Goal: Use online tool/utility: Utilize a website feature to perform a specific function

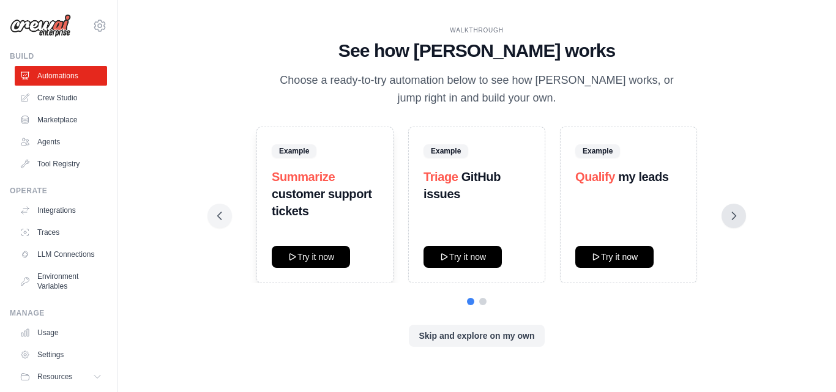
click at [738, 225] on button at bounding box center [733, 216] width 24 height 24
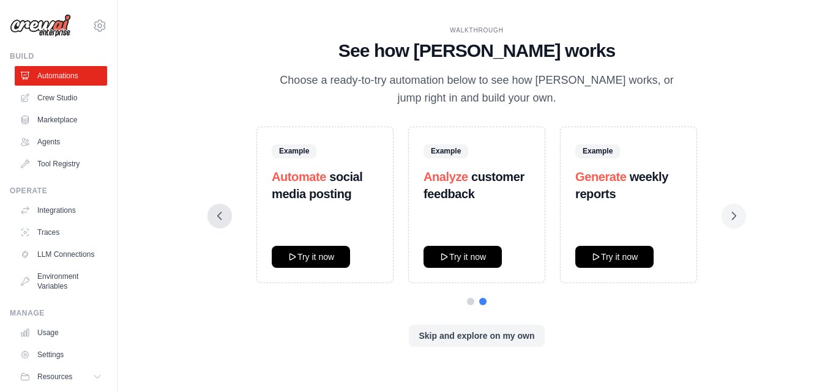
click at [224, 217] on icon at bounding box center [219, 216] width 12 height 12
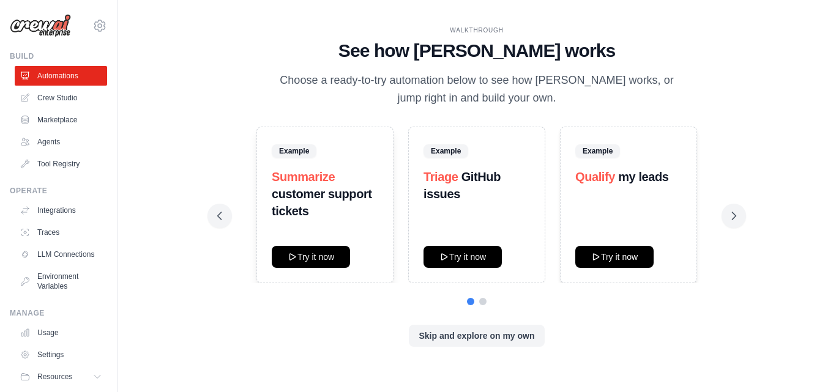
click at [624, 176] on strong "my leads" at bounding box center [643, 176] width 50 height 13
copy div "Qualify my leads"
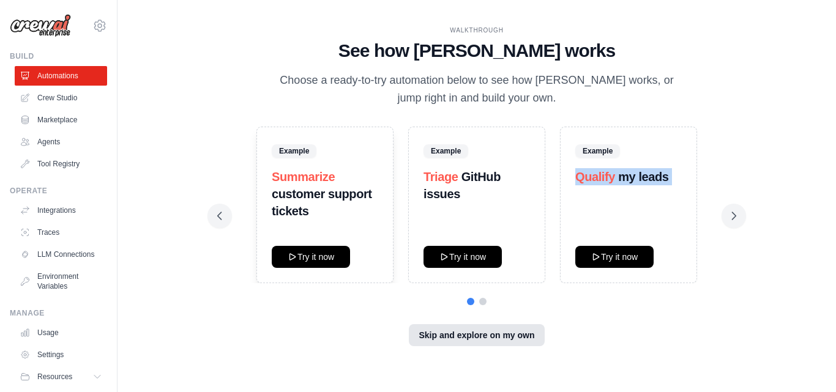
click at [505, 333] on button "Skip and explore on my own" at bounding box center [476, 335] width 135 height 22
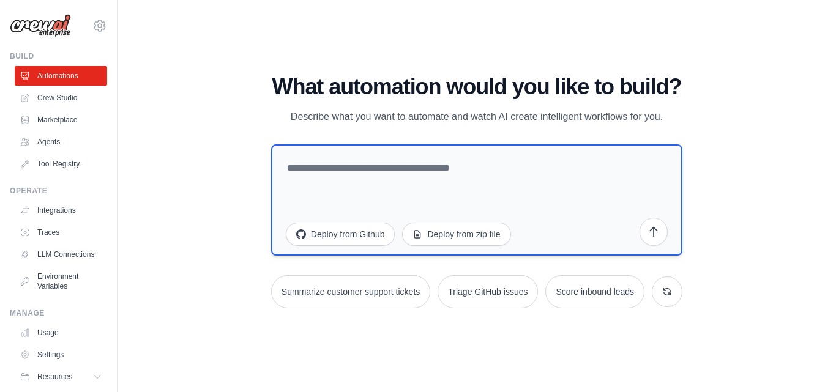
click at [471, 164] on textarea at bounding box center [476, 199] width 411 height 111
type textarea "**********"
click at [645, 227] on button "submit" at bounding box center [653, 231] width 28 height 28
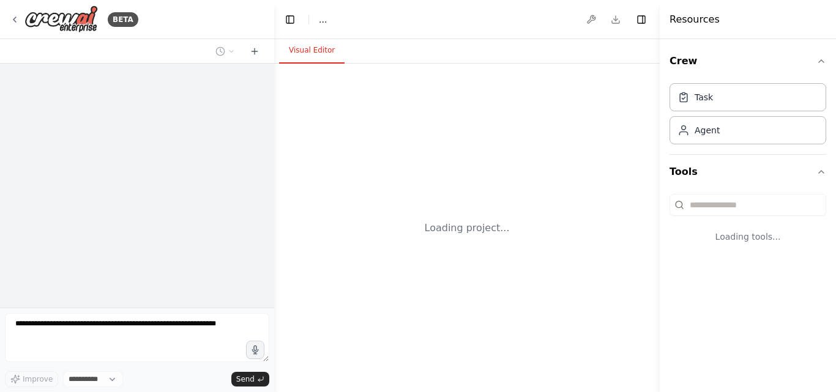
select select "****"
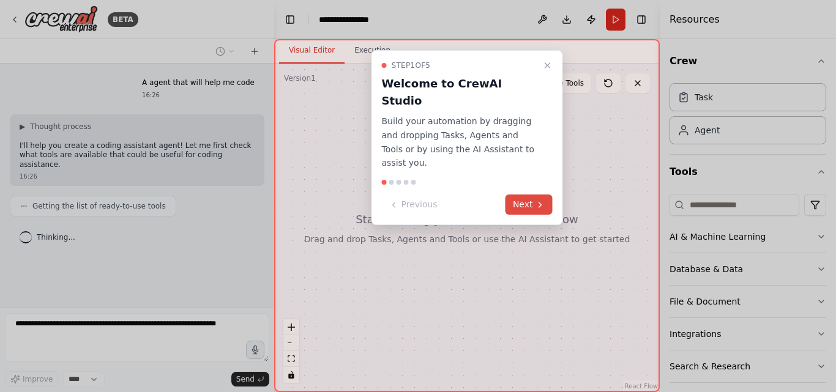
click at [527, 195] on button "Next" at bounding box center [528, 205] width 47 height 20
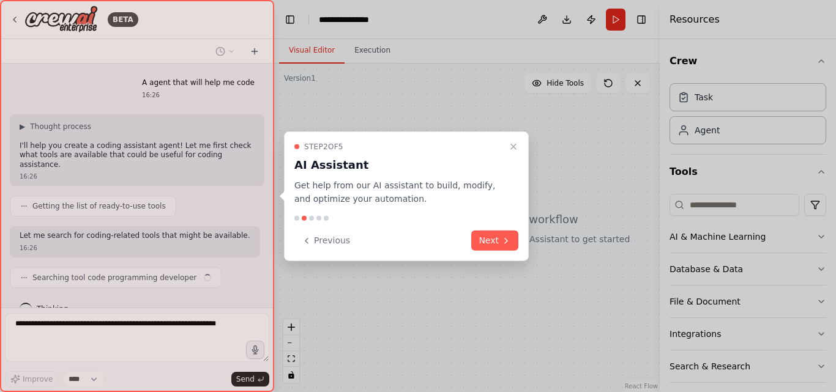
scroll to position [12, 0]
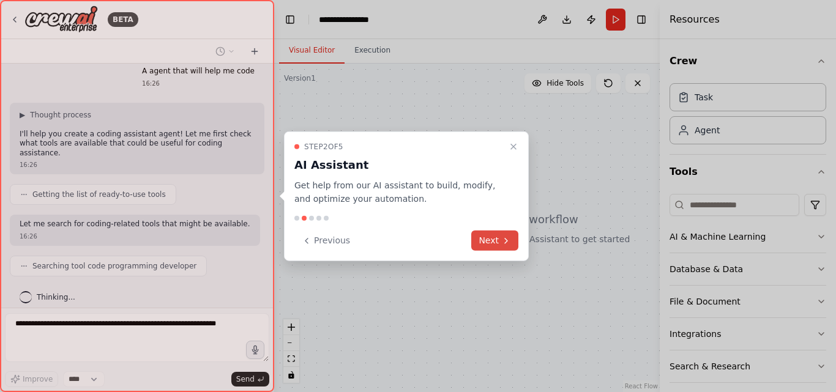
click at [485, 239] on button "Next" at bounding box center [494, 241] width 47 height 20
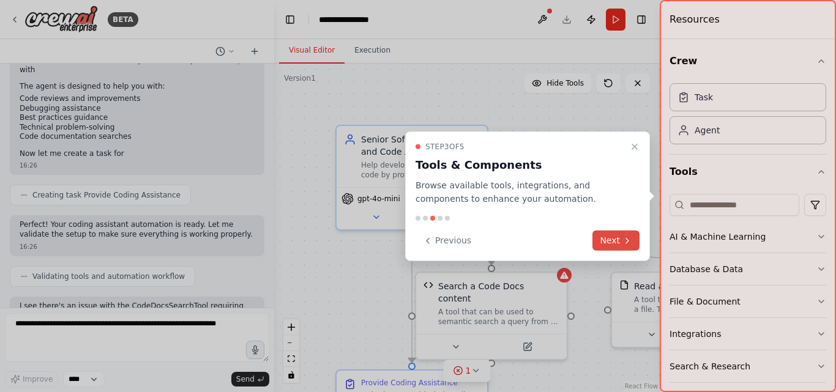
scroll to position [409, 0]
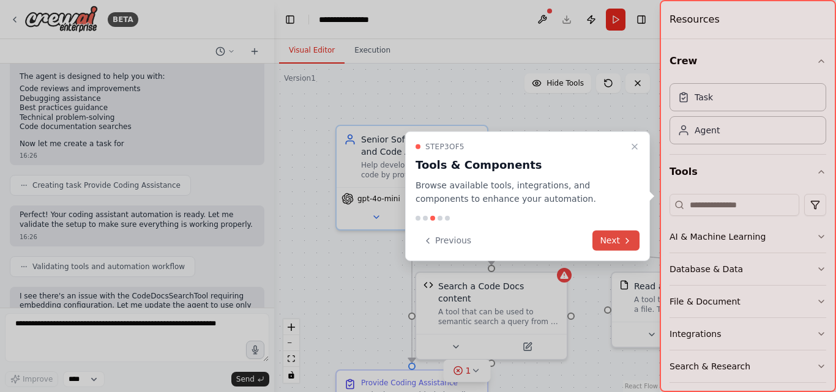
click at [606, 242] on button "Next" at bounding box center [615, 241] width 47 height 20
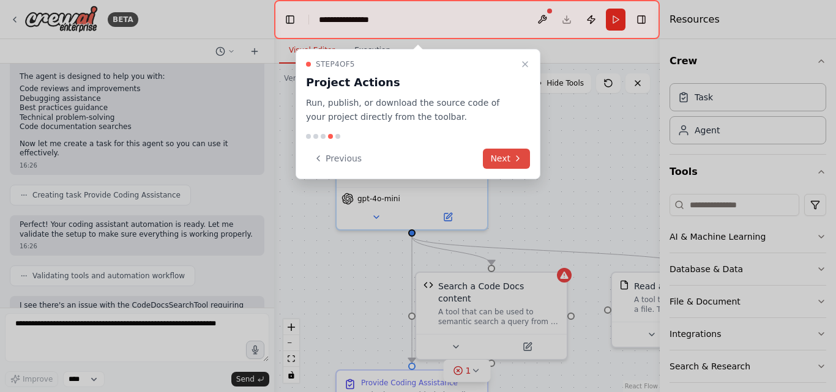
click at [506, 150] on button "Next" at bounding box center [506, 159] width 47 height 20
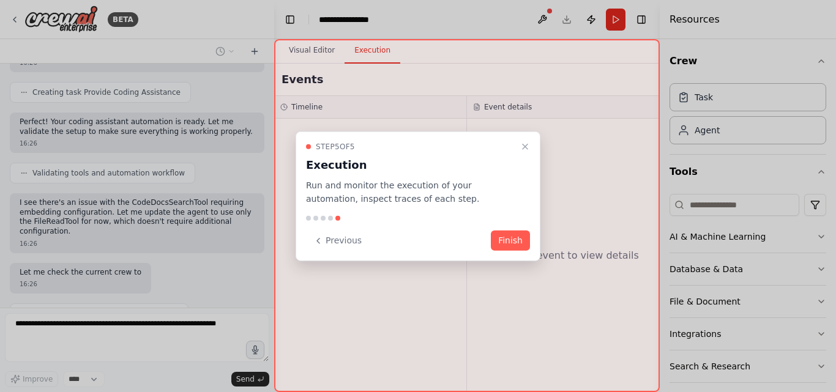
scroll to position [512, 0]
click at [509, 242] on button "Finish" at bounding box center [510, 241] width 39 height 20
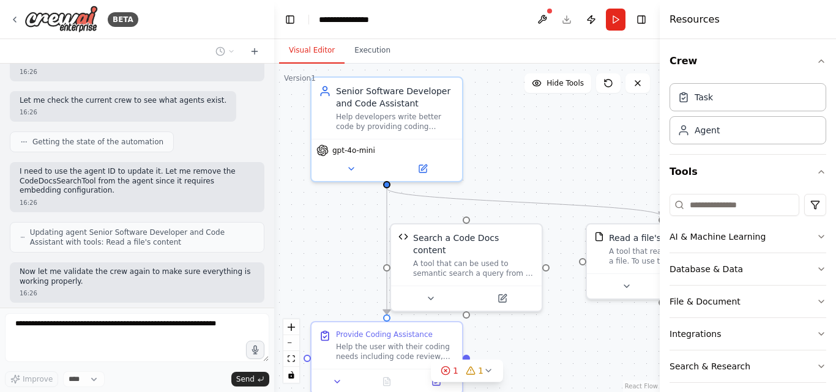
scroll to position [693, 0]
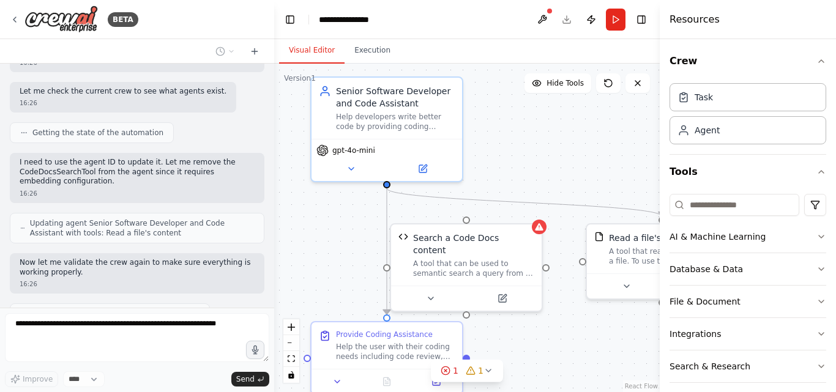
drag, startPoint x: 562, startPoint y: 210, endPoint x: 537, endPoint y: 162, distance: 54.4
click at [537, 162] on div ".deletable-edge-delete-btn { width: 20px; height: 20px; border: 0px solid #ffff…" at bounding box center [466, 228] width 385 height 328
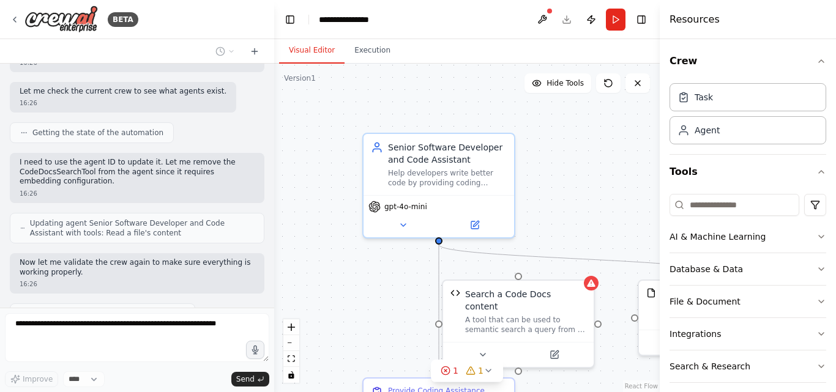
drag, startPoint x: 522, startPoint y: 176, endPoint x: 575, endPoint y: 233, distance: 77.9
click at [575, 233] on div ".deletable-edge-delete-btn { width: 20px; height: 20px; border: 0px solid #ffff…" at bounding box center [466, 228] width 385 height 328
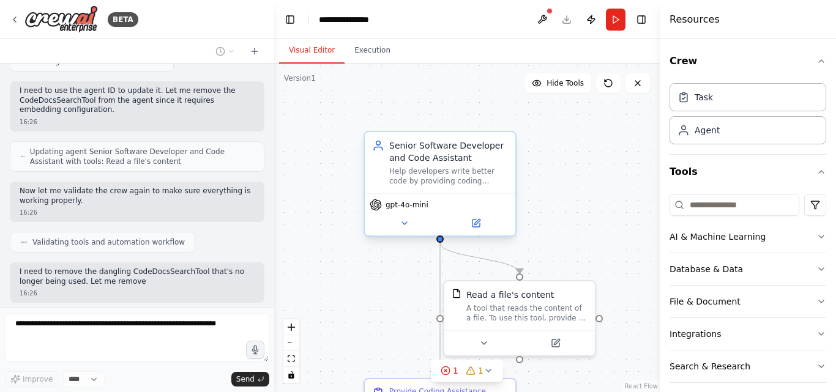
scroll to position [774, 0]
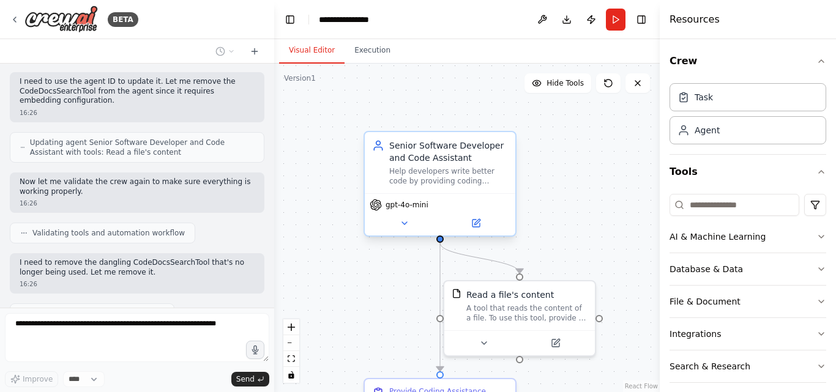
click at [463, 186] on div "Senior Software Developer and Code Assistant Help developers write better code …" at bounding box center [440, 162] width 150 height 61
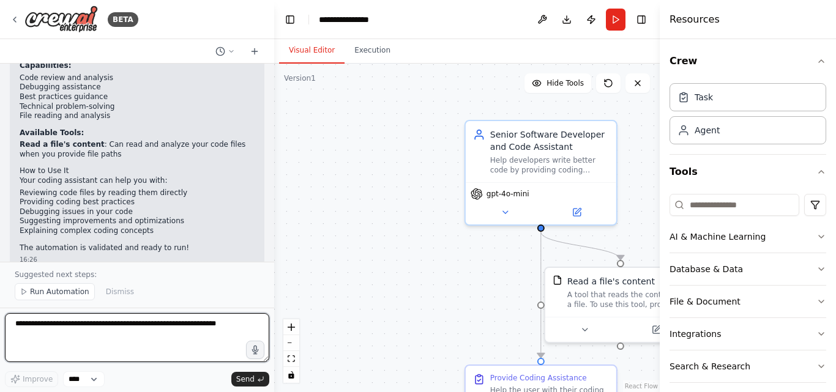
scroll to position [1263, 0]
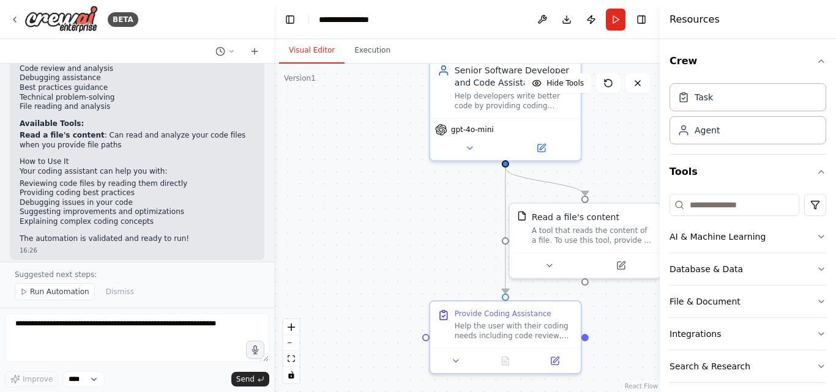
drag, startPoint x: 365, startPoint y: 259, endPoint x: 328, endPoint y: 195, distance: 74.0
click at [328, 195] on div ".deletable-edge-delete-btn { width: 20px; height: 20px; border: 0px solid #ffff…" at bounding box center [466, 228] width 385 height 328
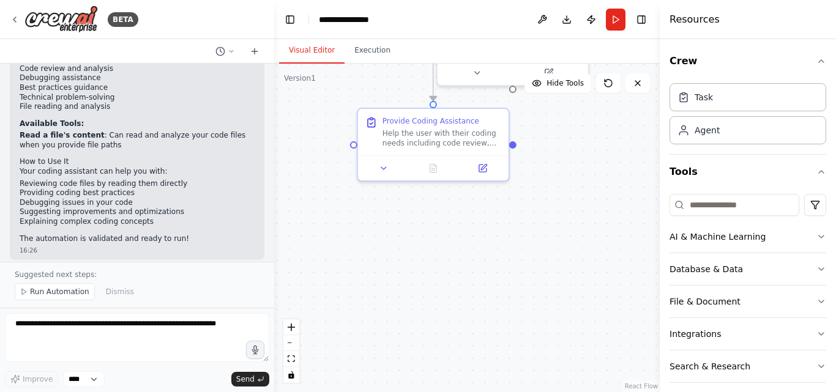
drag, startPoint x: 456, startPoint y: 272, endPoint x: 385, endPoint y: 78, distance: 206.7
click at [385, 78] on div ".deletable-edge-delete-btn { width: 20px; height: 20px; border: 0px solid #ffff…" at bounding box center [466, 228] width 385 height 328
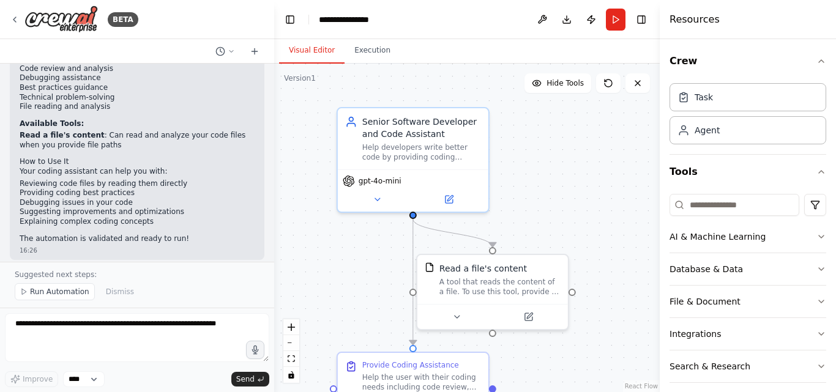
drag, startPoint x: 583, startPoint y: 171, endPoint x: 563, endPoint y: 416, distance: 246.1
click at [563, 391] on html "BETA A agent that will help me code 16:26 ▶ Thought process I'll help you creat…" at bounding box center [418, 196] width 836 height 392
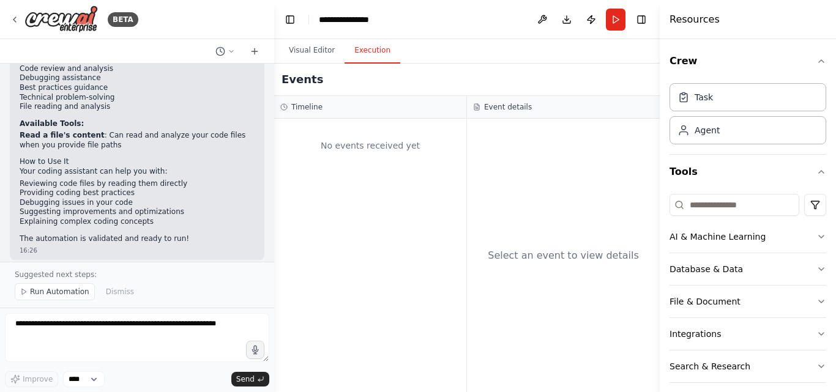
click at [365, 58] on button "Execution" at bounding box center [372, 51] width 56 height 26
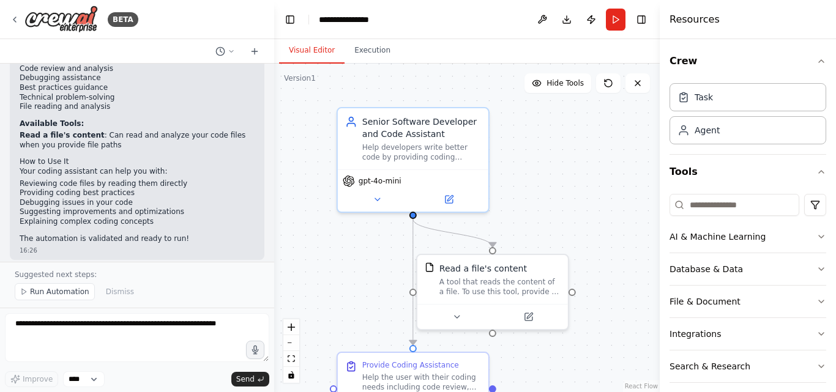
click at [314, 50] on button "Visual Editor" at bounding box center [311, 51] width 65 height 26
click at [586, 212] on div ".deletable-edge-delete-btn { width: 20px; height: 20px; border: 0px solid #ffff…" at bounding box center [466, 228] width 385 height 328
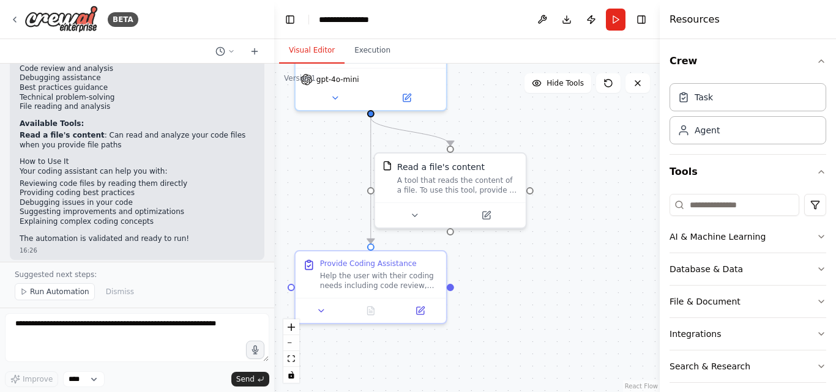
drag, startPoint x: 371, startPoint y: 256, endPoint x: 328, endPoint y: 155, distance: 110.0
click at [328, 155] on div ".deletable-edge-delete-btn { width: 20px; height: 20px; border: 0px solid #ffff…" at bounding box center [466, 228] width 385 height 328
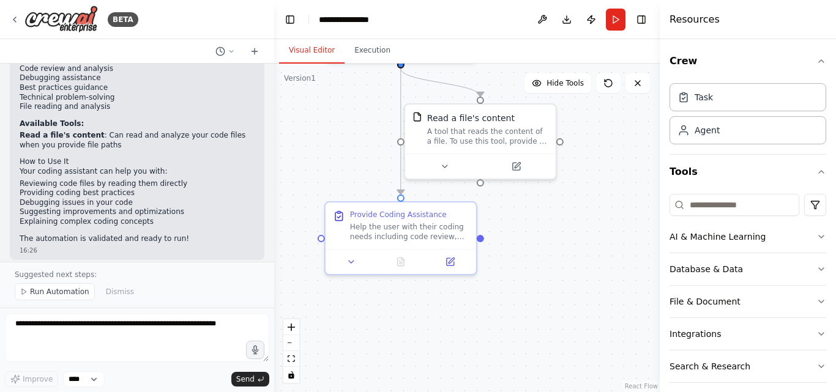
drag, startPoint x: 328, startPoint y: 205, endPoint x: 358, endPoint y: 156, distance: 57.4
click at [358, 156] on div ".deletable-edge-delete-btn { width: 20px; height: 20px; border: 0px solid #ffff…" at bounding box center [466, 228] width 385 height 328
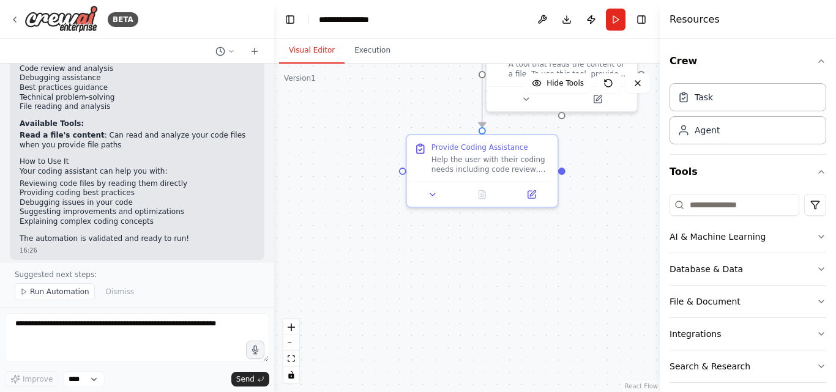
drag, startPoint x: 336, startPoint y: 188, endPoint x: 418, endPoint y: 121, distance: 105.6
click at [418, 121] on div ".deletable-edge-delete-btn { width: 20px; height: 20px; border: 0px solid #ffff…" at bounding box center [466, 228] width 385 height 328
click at [363, 54] on button "Execution" at bounding box center [372, 51] width 56 height 26
click at [338, 48] on button "Visual Editor" at bounding box center [311, 51] width 65 height 26
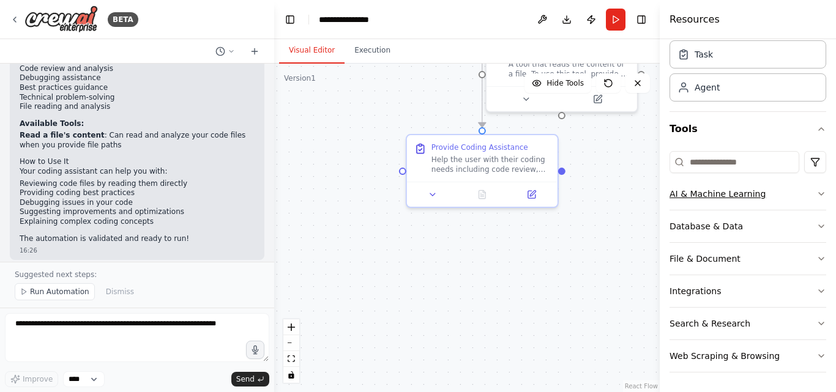
click at [753, 200] on button "AI & Machine Learning" at bounding box center [747, 194] width 157 height 32
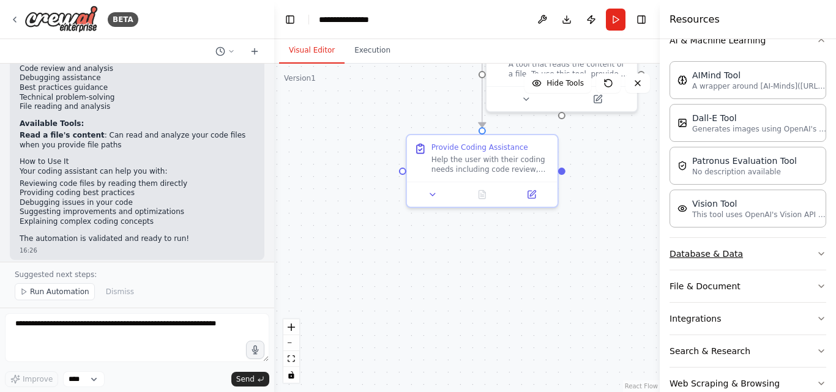
scroll to position [224, 0]
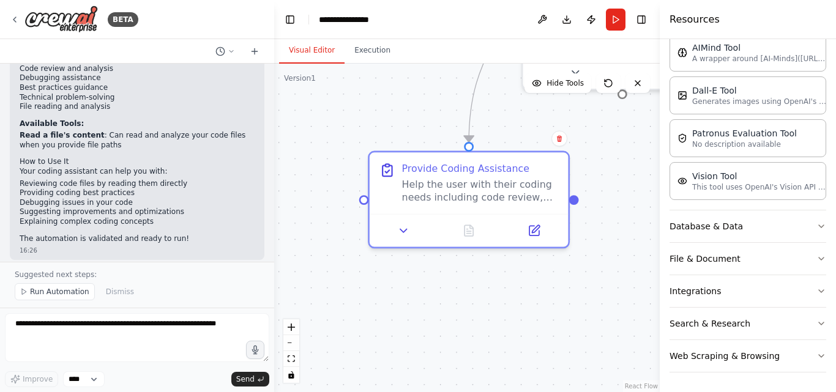
drag, startPoint x: 418, startPoint y: 124, endPoint x: 335, endPoint y: 187, distance: 104.8
click at [335, 187] on div ".deletable-edge-delete-btn { width: 20px; height: 20px; border: 0px solid #ffff…" at bounding box center [466, 228] width 385 height 328
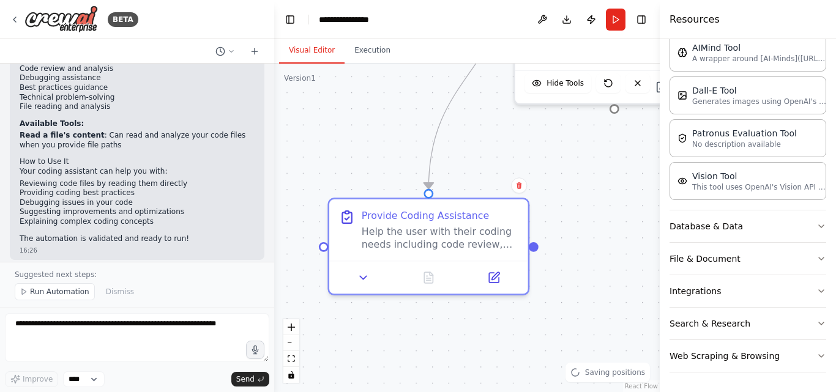
drag, startPoint x: 517, startPoint y: 149, endPoint x: 503, endPoint y: 172, distance: 26.6
click at [505, 169] on div ".deletable-edge-delete-btn { width: 20px; height: 20px; border: 0px solid #ffff…" at bounding box center [466, 228] width 385 height 328
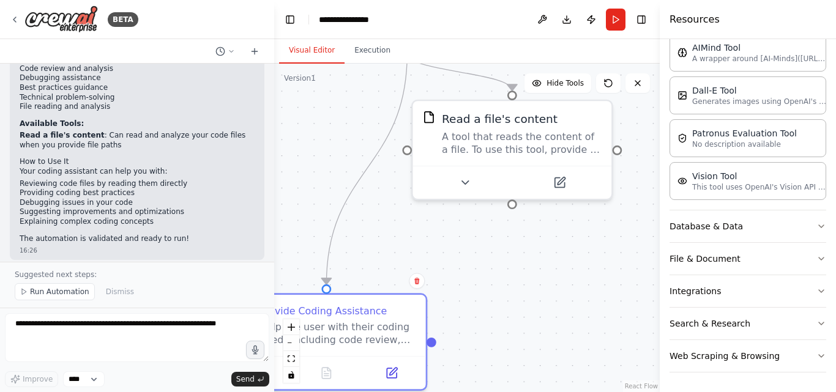
drag, startPoint x: 585, startPoint y: 155, endPoint x: 483, endPoint y: 253, distance: 141.9
click at [483, 253] on div ".deletable-edge-delete-btn { width: 20px; height: 20px; border: 0px solid #ffff…" at bounding box center [466, 228] width 385 height 328
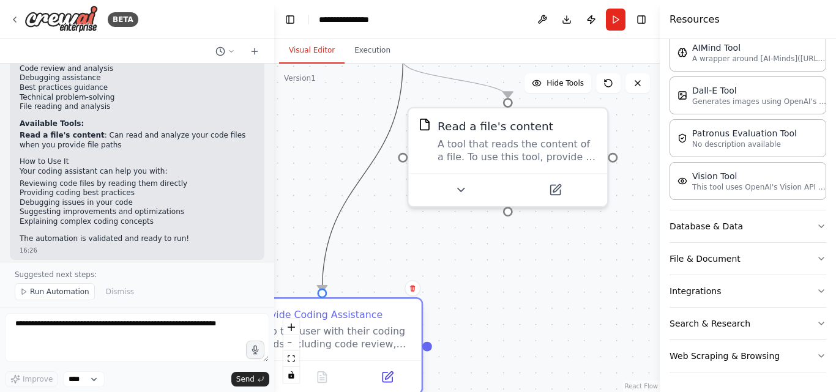
drag, startPoint x: 349, startPoint y: 211, endPoint x: 372, endPoint y: 324, distance: 115.4
click at [372, 266] on div ".deletable-edge-delete-btn { width: 20px; height: 20px; border: 0px solid #ffff…" at bounding box center [475, 49] width 508 height 434
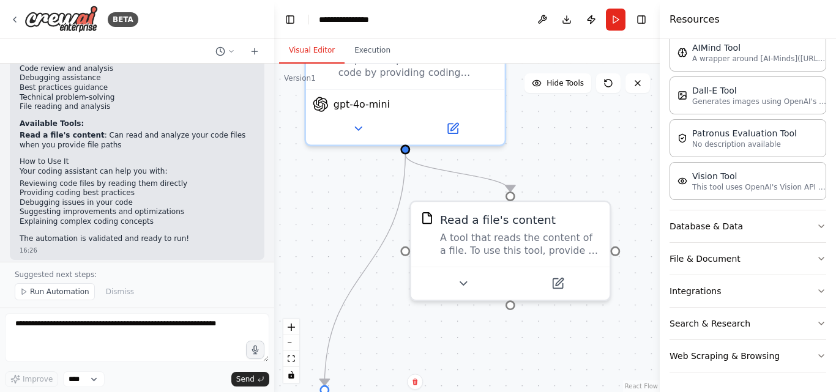
drag, startPoint x: 330, startPoint y: 135, endPoint x: 333, endPoint y: 237, distance: 101.6
click at [333, 237] on div ".deletable-edge-delete-btn { width: 20px; height: 20px; border: 0px solid #ffff…" at bounding box center [466, 228] width 385 height 328
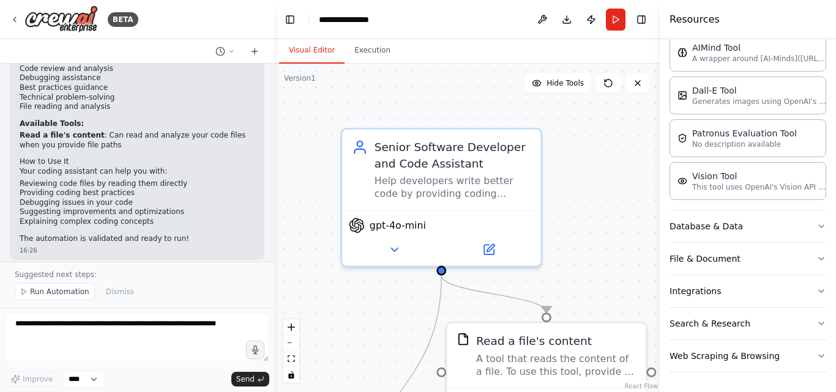
drag, startPoint x: 332, startPoint y: 194, endPoint x: 367, endPoint y: 307, distance: 118.6
click at [367, 307] on div ".deletable-edge-delete-btn { width: 20px; height: 20px; border: 0px solid #ffff…" at bounding box center [466, 228] width 385 height 328
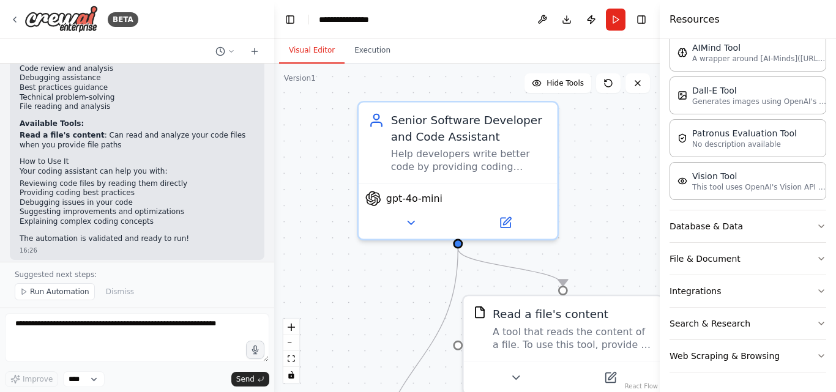
drag, startPoint x: 300, startPoint y: 113, endPoint x: 317, endPoint y: 86, distance: 31.6
click at [317, 86] on div ".deletable-edge-delete-btn { width: 20px; height: 20px; border: 0px solid #ffff…" at bounding box center [466, 228] width 385 height 328
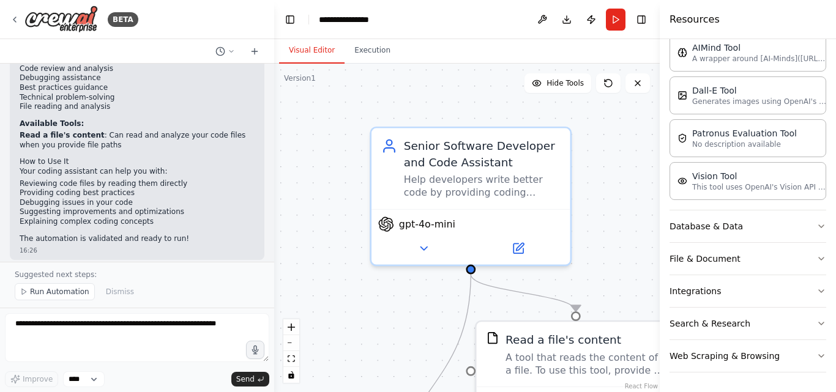
drag, startPoint x: 589, startPoint y: 163, endPoint x: 603, endPoint y: 197, distance: 36.8
click at [603, 197] on div ".deletable-edge-delete-btn { width: 20px; height: 20px; border: 0px solid #ffff…" at bounding box center [466, 228] width 385 height 328
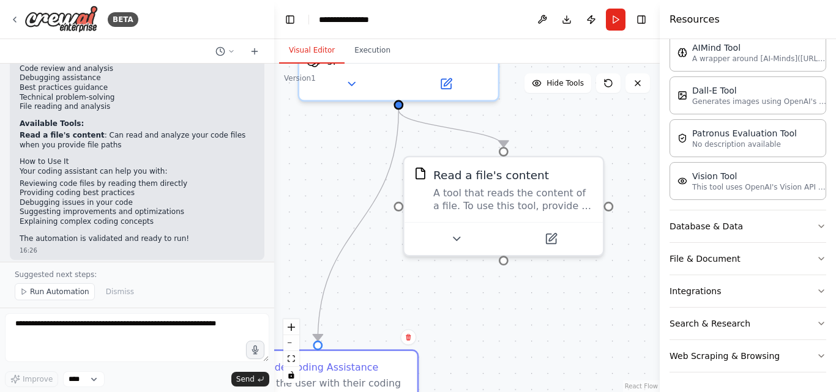
drag, startPoint x: 440, startPoint y: 333, endPoint x: 368, endPoint y: 160, distance: 187.8
click at [368, 160] on div ".deletable-edge-delete-btn { width: 20px; height: 20px; border: 0px solid #ffff…" at bounding box center [466, 228] width 385 height 328
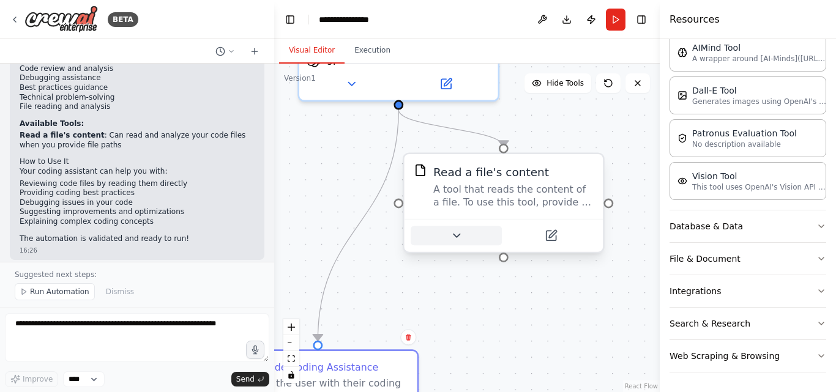
click at [477, 231] on button at bounding box center [455, 236] width 91 height 20
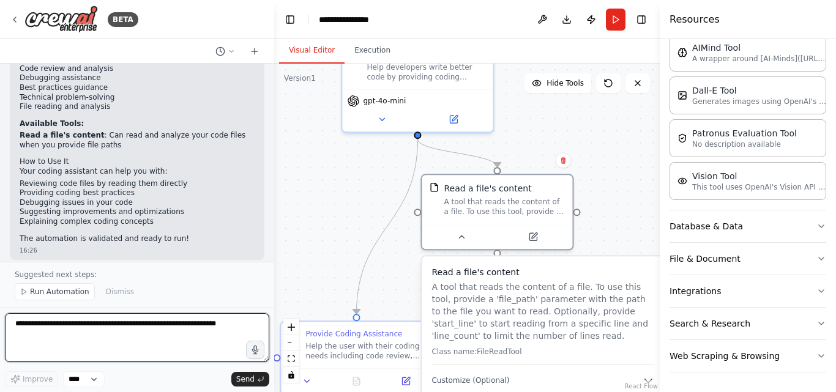
click at [91, 349] on textarea at bounding box center [137, 337] width 264 height 49
type textarea "*"
type textarea "**********"
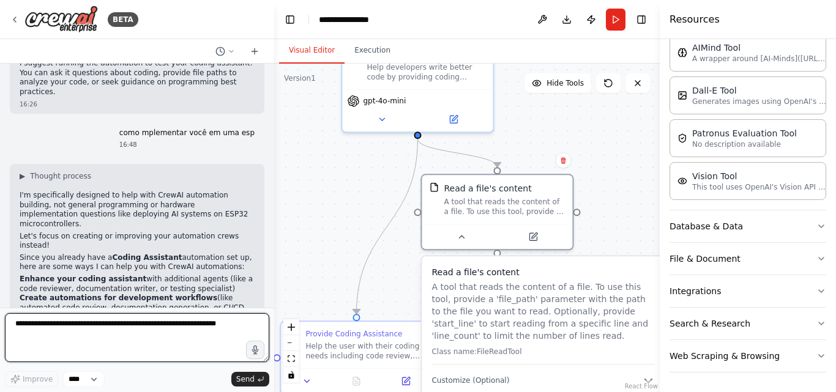
scroll to position [1488, 0]
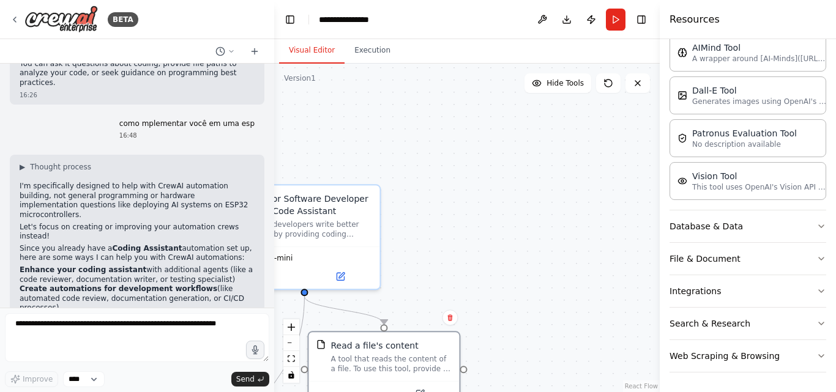
drag, startPoint x: 382, startPoint y: 167, endPoint x: 269, endPoint y: 324, distance: 193.7
click at [269, 324] on div "BETA A agent that will help me code 16:26 ▶ Thought process I'll help you creat…" at bounding box center [418, 196] width 836 height 392
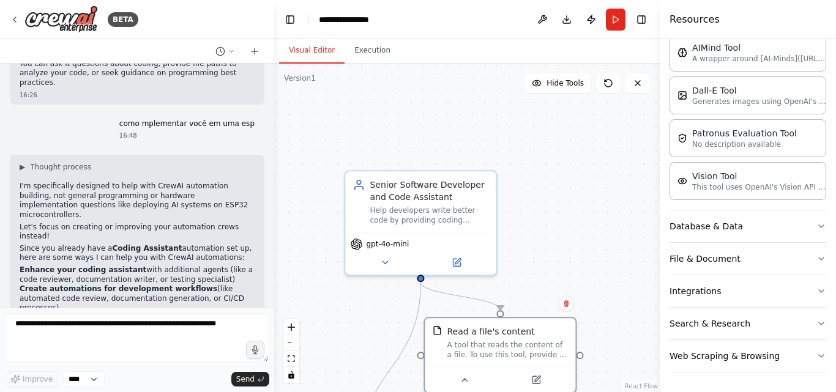
drag, startPoint x: 423, startPoint y: 161, endPoint x: 524, endPoint y: 138, distance: 103.6
click at [524, 138] on div ".deletable-edge-delete-btn { width: 20px; height: 20px; border: 0px solid #ffff…" at bounding box center [466, 228] width 385 height 328
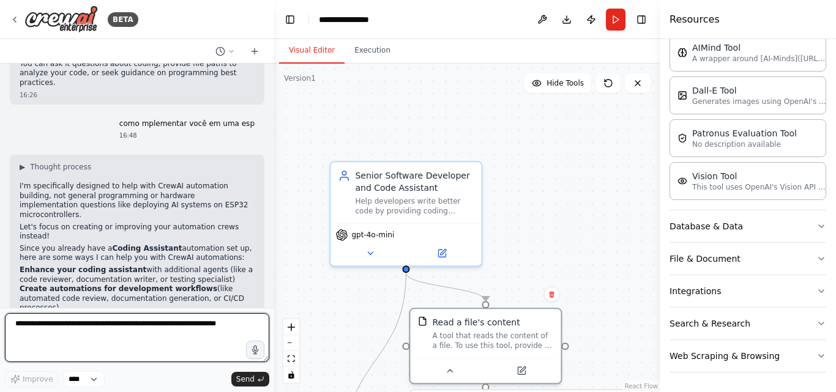
click at [118, 319] on textarea at bounding box center [137, 337] width 264 height 49
type textarea "**********"
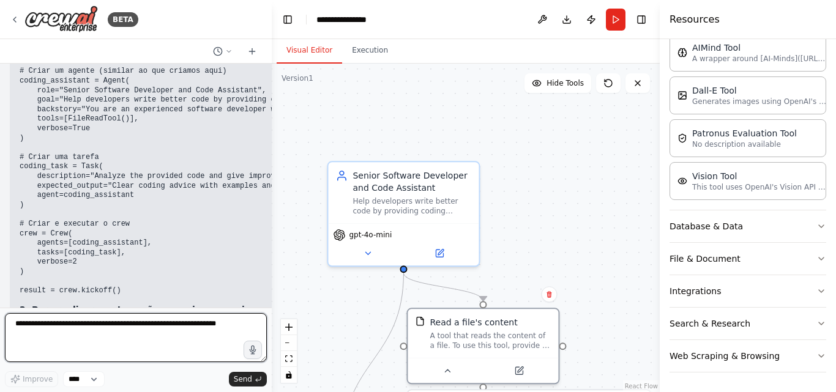
scroll to position [1994, 0]
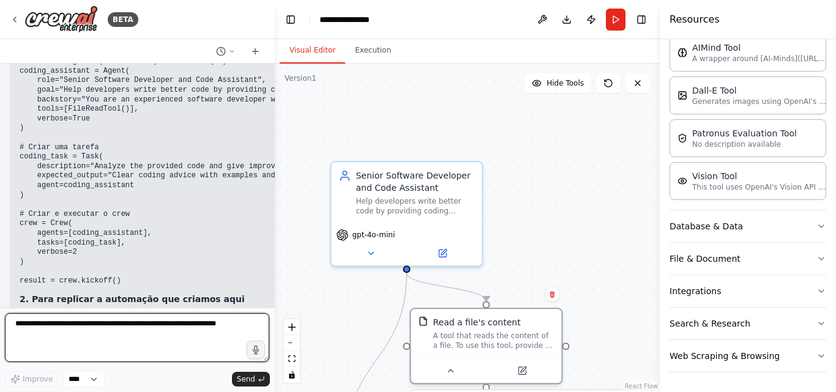
drag, startPoint x: 270, startPoint y: 283, endPoint x: 275, endPoint y: 273, distance: 10.9
click at [275, 273] on div "BETA A agent that will help me code 16:26 ▶ Thought process I'll help you creat…" at bounding box center [418, 196] width 836 height 392
click at [99, 330] on textarea at bounding box center [137, 337] width 265 height 49
type textarea "**********"
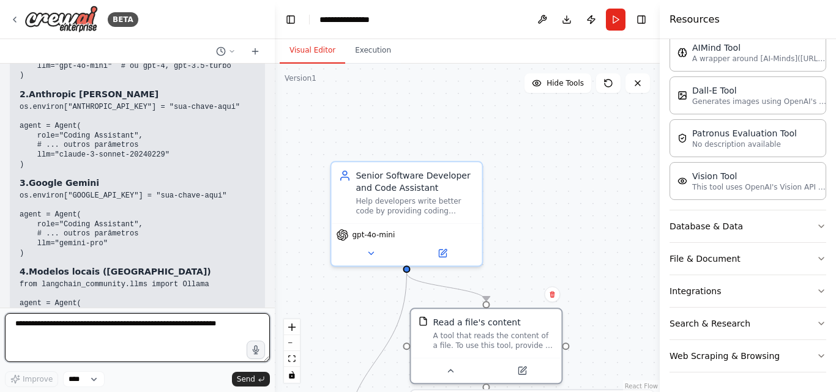
scroll to position [2562, 0]
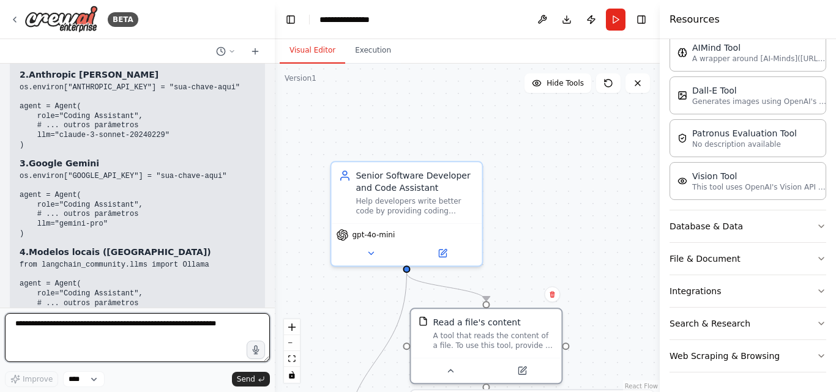
click at [59, 328] on textarea at bounding box center [137, 337] width 265 height 49
type textarea "**********"
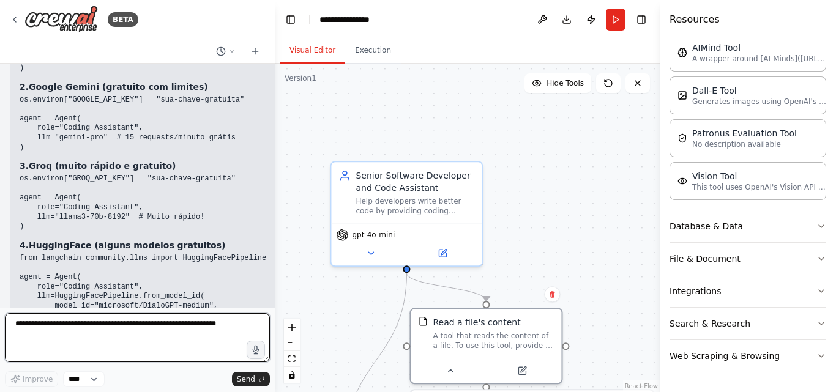
scroll to position [3131, 0]
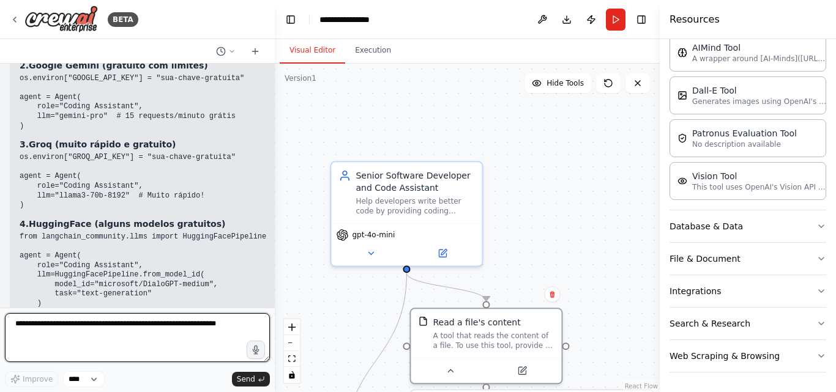
click at [104, 326] on textarea at bounding box center [137, 337] width 265 height 49
type textarea "**********"
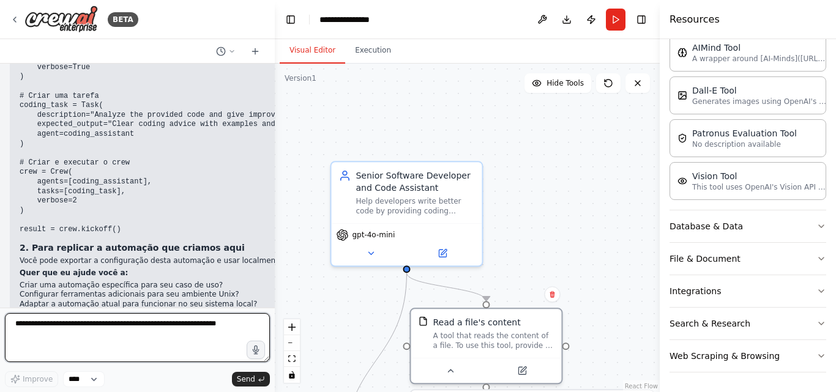
scroll to position [1984, 0]
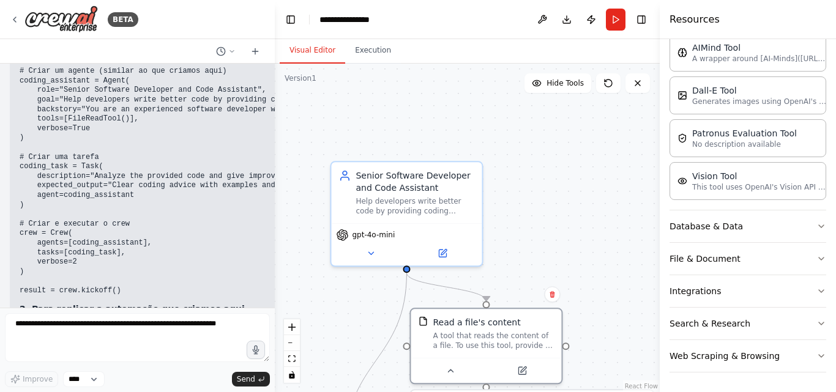
click at [297, 227] on div ".deletable-edge-delete-btn { width: 20px; height: 20px; border: 0px solid #ffff…" at bounding box center [467, 228] width 385 height 328
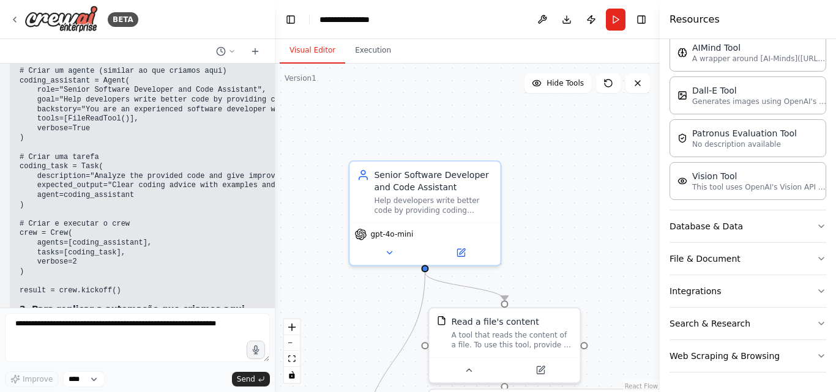
drag, startPoint x: 286, startPoint y: 227, endPoint x: 305, endPoint y: 224, distance: 18.6
click at [305, 224] on div ".deletable-edge-delete-btn { width: 20px; height: 20px; border: 0px solid #ffff…" at bounding box center [467, 228] width 385 height 328
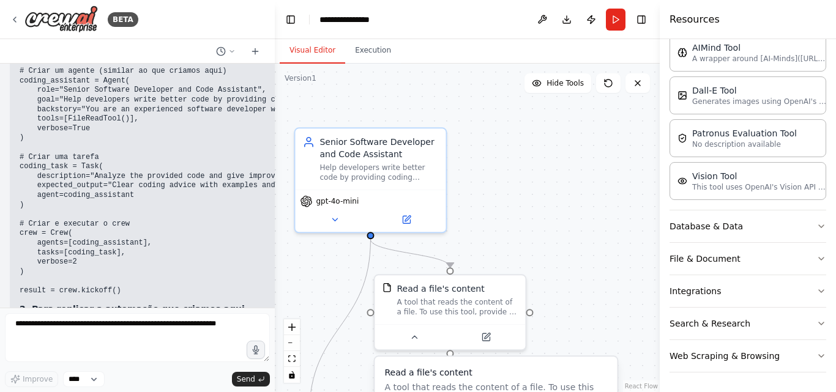
drag, startPoint x: 396, startPoint y: 300, endPoint x: 311, endPoint y: 245, distance: 100.8
click at [311, 245] on div ".deletable-edge-delete-btn { width: 20px; height: 20px; border: 0px solid #ffff…" at bounding box center [467, 228] width 385 height 328
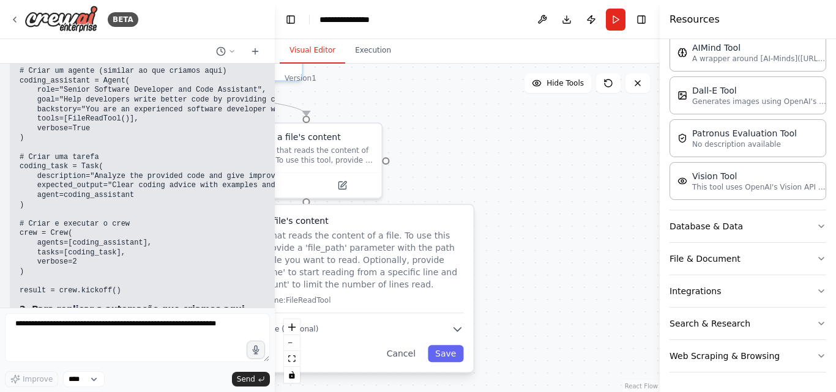
drag, startPoint x: 587, startPoint y: 328, endPoint x: 473, endPoint y: 201, distance: 170.7
click at [473, 201] on div ".deletable-edge-delete-btn { width: 20px; height: 20px; border: 0px solid #ffff…" at bounding box center [467, 228] width 385 height 328
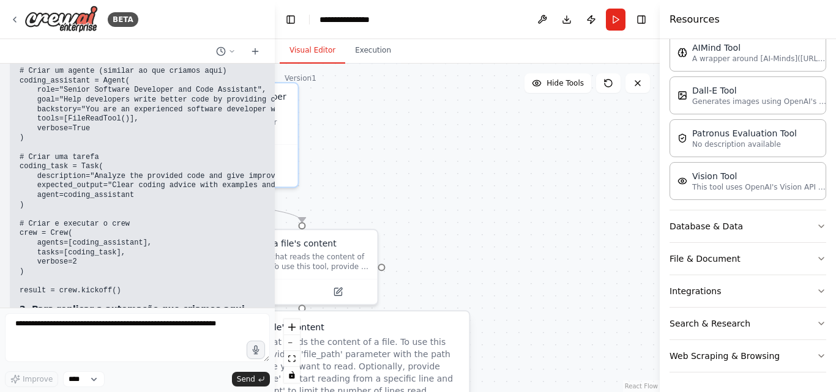
drag, startPoint x: 473, startPoint y: 201, endPoint x: 477, endPoint y: 329, distance: 128.5
click at [477, 329] on div ".deletable-edge-delete-btn { width: 20px; height: 20px; border: 0px solid #ffff…" at bounding box center [467, 228] width 385 height 328
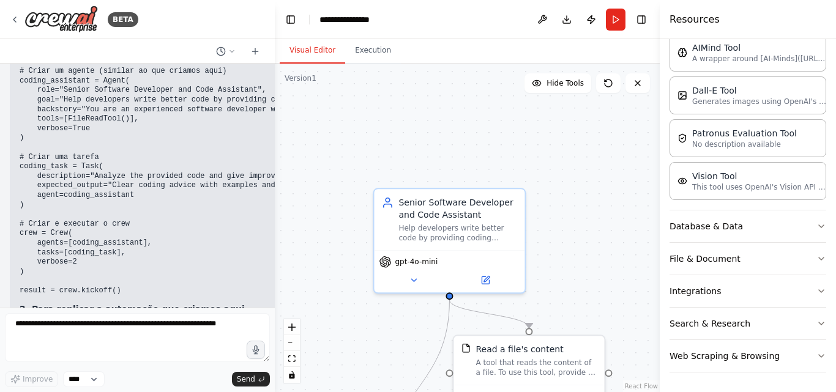
drag, startPoint x: 334, startPoint y: 235, endPoint x: 600, endPoint y: 335, distance: 284.2
click at [600, 333] on div ".deletable-edge-delete-btn { width: 20px; height: 20px; border: 0px solid #ffff…" at bounding box center [467, 228] width 385 height 328
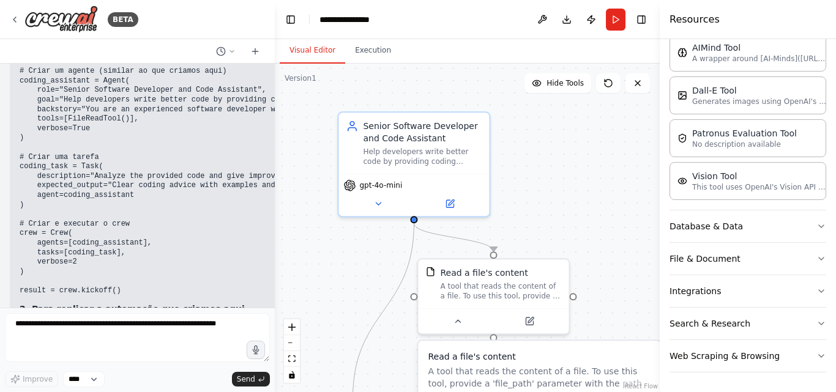
drag, startPoint x: 431, startPoint y: 315, endPoint x: 349, endPoint y: 224, distance: 122.6
click at [349, 224] on div ".deletable-edge-delete-btn { width: 20px; height: 20px; border: 0px solid #ffff…" at bounding box center [467, 228] width 385 height 328
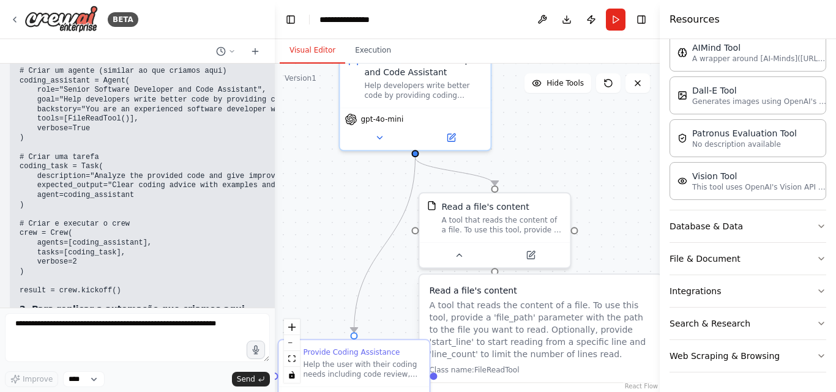
drag, startPoint x: 368, startPoint y: 280, endPoint x: 369, endPoint y: 214, distance: 66.1
click at [369, 214] on div ".deletable-edge-delete-btn { width: 20px; height: 20px; border: 0px solid #ffff…" at bounding box center [467, 228] width 385 height 328
click at [569, 189] on div ".deletable-edge-delete-btn { width: 20px; height: 20px; border: 0px solid #ffff…" at bounding box center [467, 228] width 385 height 328
